Goal: Communication & Community: Answer question/provide support

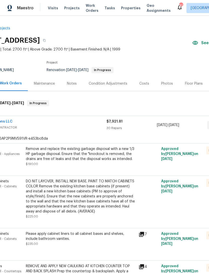
scroll to position [0, 27]
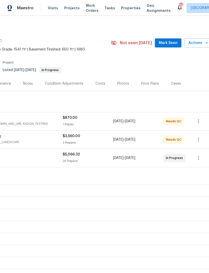
scroll to position [0, 72]
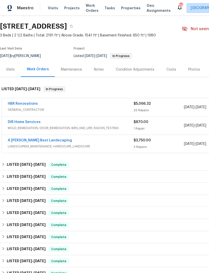
scroll to position [14, 0]
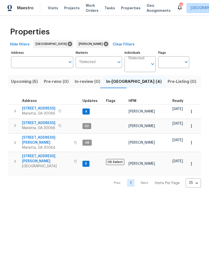
click at [49, 110] on span "[STREET_ADDRESS]" at bounding box center [38, 108] width 33 height 5
click at [47, 154] on span "[STREET_ADDRESS][PERSON_NAME]" at bounding box center [46, 159] width 49 height 10
click at [40, 135] on span "[STREET_ADDRESS][PERSON_NAME]" at bounding box center [46, 140] width 49 height 10
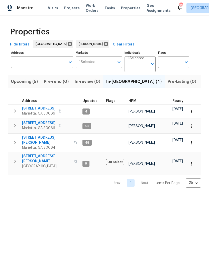
click at [31, 124] on span "[STREET_ADDRESS]" at bounding box center [38, 122] width 33 height 5
click at [32, 108] on span "[STREET_ADDRESS]" at bounding box center [38, 108] width 33 height 5
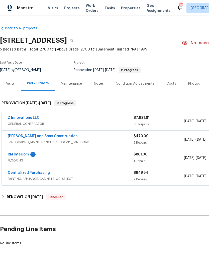
click at [25, 155] on link "RM Interiors" at bounding box center [18, 155] width 21 height 4
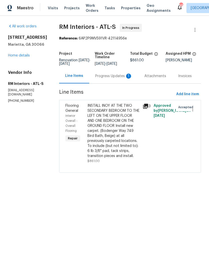
click at [110, 78] on div "Progress Updates 1" at bounding box center [113, 76] width 37 height 5
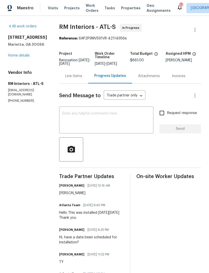
click at [112, 121] on textarea at bounding box center [106, 121] width 88 height 18
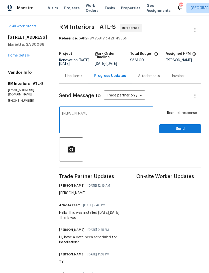
type textarea "Ty"
click at [163, 112] on input "Request response" at bounding box center [162, 113] width 11 height 11
checkbox input "true"
click at [24, 57] on link "Home details" at bounding box center [19, 56] width 22 height 4
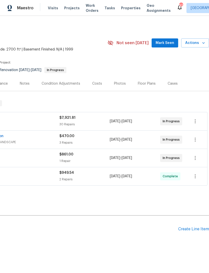
scroll to position [0, 74]
click at [29, 83] on div "Notes" at bounding box center [25, 83] width 22 height 15
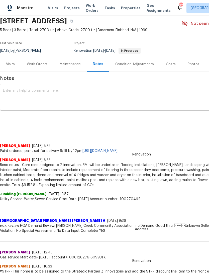
scroll to position [20, 0]
click at [12, 61] on div "Visits" at bounding box center [10, 63] width 9 height 5
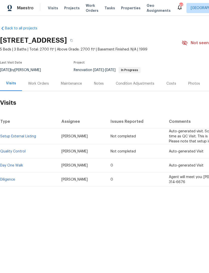
click at [36, 82] on div "Work Orders" at bounding box center [38, 83] width 21 height 5
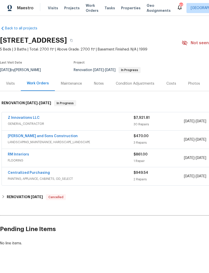
click at [101, 83] on div "Notes" at bounding box center [99, 83] width 10 height 5
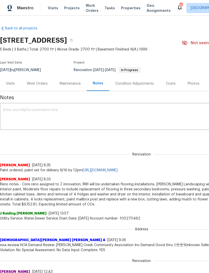
click at [14, 83] on div "Visits" at bounding box center [10, 83] width 9 height 5
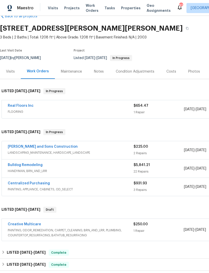
scroll to position [12, 0]
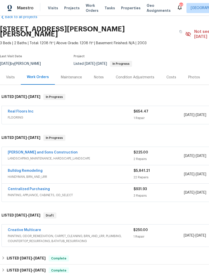
scroll to position [12, 0]
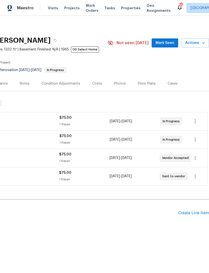
scroll to position [0, 74]
click at [168, 43] on span "Mark Seen" at bounding box center [165, 43] width 19 height 6
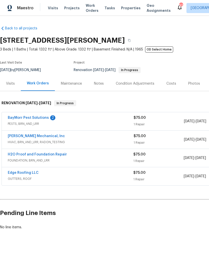
scroll to position [0, 0]
click at [25, 118] on link "BayMorr Pest Solutions" at bounding box center [28, 118] width 41 height 4
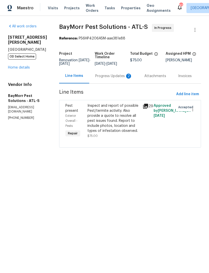
click at [112, 78] on div "Progress Updates 2" at bounding box center [113, 76] width 37 height 5
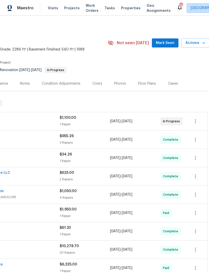
scroll to position [0, 74]
click at [167, 42] on span "Mark Seen" at bounding box center [165, 43] width 19 height 6
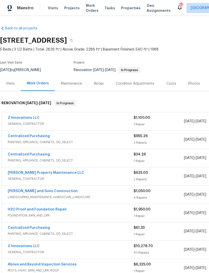
scroll to position [0, 0]
click at [98, 84] on div "Notes" at bounding box center [99, 83] width 10 height 5
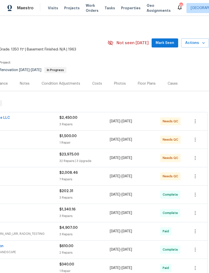
scroll to position [0, 74]
click at [165, 42] on span "Mark Seen" at bounding box center [165, 43] width 19 height 6
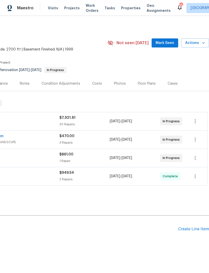
scroll to position [0, 74]
click at [167, 40] on span "Mark Seen" at bounding box center [165, 43] width 19 height 6
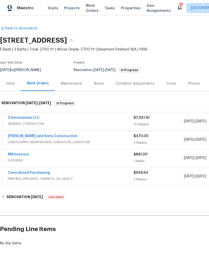
scroll to position [0, 0]
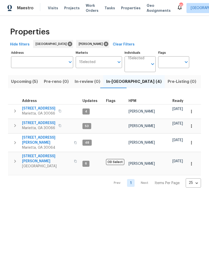
scroll to position [2, 0]
click at [22, 79] on span "Upcoming (5)" at bounding box center [24, 81] width 27 height 7
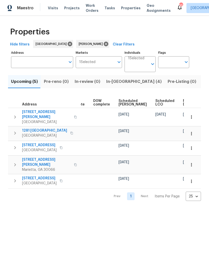
scroll to position [0, 126]
click at [120, 83] on span "In-reno (4)" at bounding box center [133, 81] width 55 height 7
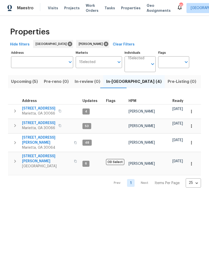
click at [49, 124] on span "692 Suholden Cir" at bounding box center [38, 122] width 33 height 5
click at [41, 154] on span "314 Jackson St" at bounding box center [46, 159] width 49 height 10
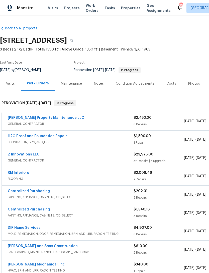
click at [102, 86] on div "Notes" at bounding box center [99, 83] width 10 height 5
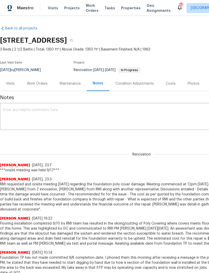
click at [110, 111] on textarea at bounding box center [142, 117] width 278 height 18
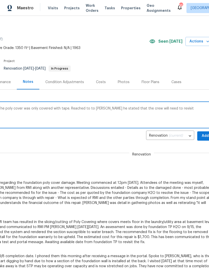
scroll to position [1, 70]
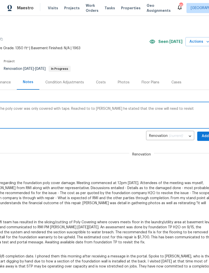
click at [102, 107] on textarea "QCd foundations repairs [DATE][DATE]. The poly cover was only covered with tape…" at bounding box center [72, 116] width 278 height 18
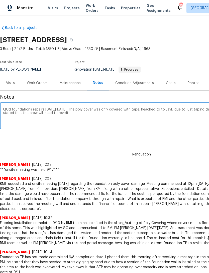
scroll to position [1, 0]
click at [68, 116] on textarea "QCd foundations repairs [DATE][DATE]. The poly cover was only covered with tape…" at bounding box center [142, 117] width 278 height 18
click at [161, 108] on textarea "QCd foundations repairs [DATE][DATE]. The poly cover was only covered with tape…" at bounding box center [142, 117] width 278 height 18
click at [135, 109] on textarea "QCd foundations repairs [DATE][DATE]. The poly cover was only covered with tape…" at bounding box center [142, 117] width 278 height 18
click at [147, 108] on textarea "QCd foundations repairs [DATE][DATE]. The poly cover was only covered with tape…" at bounding box center [142, 117] width 278 height 18
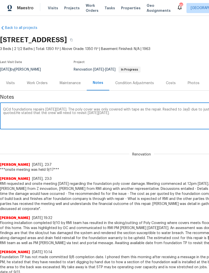
click at [162, 111] on textarea "QCd foundations repairs [DATE][DATE]. The poly cover was only covered with tape…" at bounding box center [142, 117] width 278 height 18
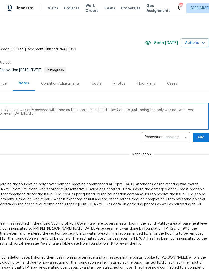
scroll to position [0, 74]
click at [109, 111] on textarea "QCd foundations repairs [DATE][DATE]. The poly cover was only covered with tape…" at bounding box center [68, 117] width 278 height 18
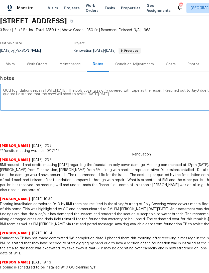
scroll to position [20, 0]
click at [16, 94] on textarea "QCd foundations repairs [DATE][DATE]. The poly cover was only covered with tape…" at bounding box center [142, 98] width 278 height 18
type textarea "QCd foundations repairs [DATE][DATE]. The poly cover was only covered with tape…"
click at [160, 119] on div "Renovation (current) ba89b451-8d36-4d01-bad7-4973da8ca9b5 ​ Add" at bounding box center [142, 117] width 284 height 9
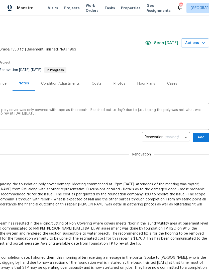
scroll to position [0, 74]
click at [200, 140] on span "Add" at bounding box center [201, 137] width 8 height 6
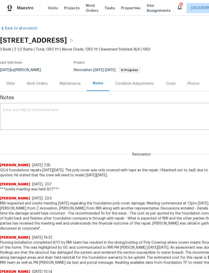
scroll to position [0, 0]
click at [12, 85] on div "Visits" at bounding box center [10, 83] width 9 height 5
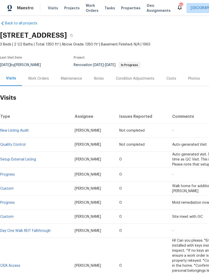
scroll to position [6, 0]
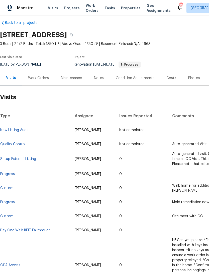
click at [39, 77] on div "Work Orders" at bounding box center [38, 78] width 21 height 5
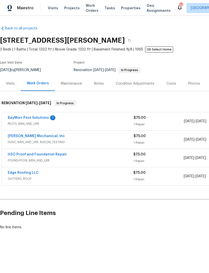
click at [37, 119] on link "BayMorr Pest Solutions" at bounding box center [28, 118] width 41 height 4
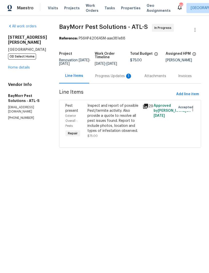
click at [110, 76] on div "Progress Updates 1" at bounding box center [113, 76] width 37 height 5
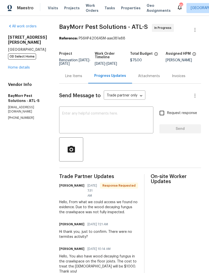
click at [103, 121] on textarea at bounding box center [106, 121] width 88 height 18
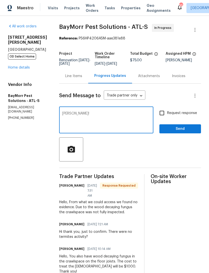
type textarea "[PERSON_NAME]!"
click at [162, 111] on input "Request response" at bounding box center [162, 113] width 11 height 11
checkbox input "true"
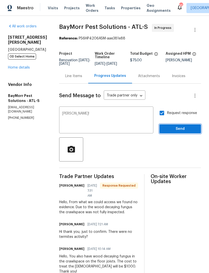
click at [173, 129] on span "Send" at bounding box center [181, 129] width 34 height 6
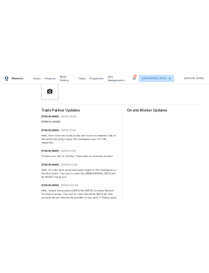
scroll to position [10, 0]
